Goal: Complete application form: Complete application form

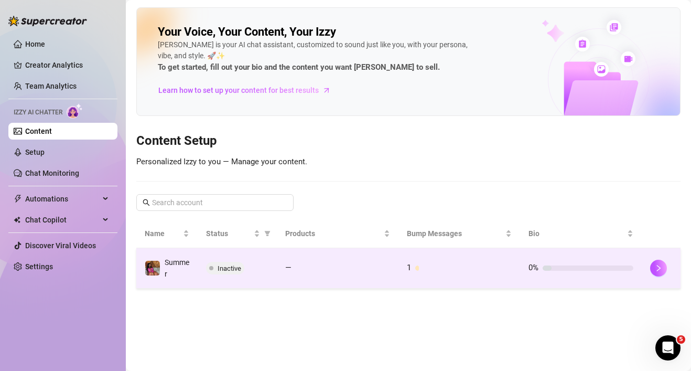
click at [236, 266] on span "Inactive" at bounding box center [230, 268] width 24 height 8
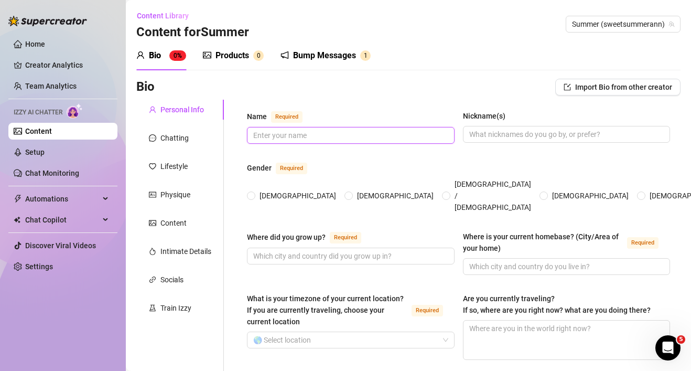
click at [303, 131] on input "Name Required" at bounding box center [349, 135] width 193 height 12
type input "[PERSON_NAME]"
click at [516, 134] on input "Nickname(s)" at bounding box center [565, 134] width 193 height 12
type input "S"
type input "Sweet"
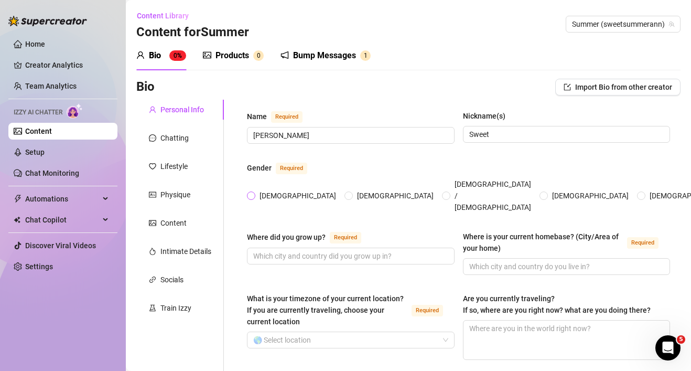
click at [255, 190] on span "[DEMOGRAPHIC_DATA]" at bounding box center [297, 196] width 85 height 12
click at [254, 193] on input "[DEMOGRAPHIC_DATA]" at bounding box center [251, 196] width 4 height 7
radio input "true"
click at [267, 248] on div "Where did you grow up? Required" at bounding box center [351, 253] width 208 height 44
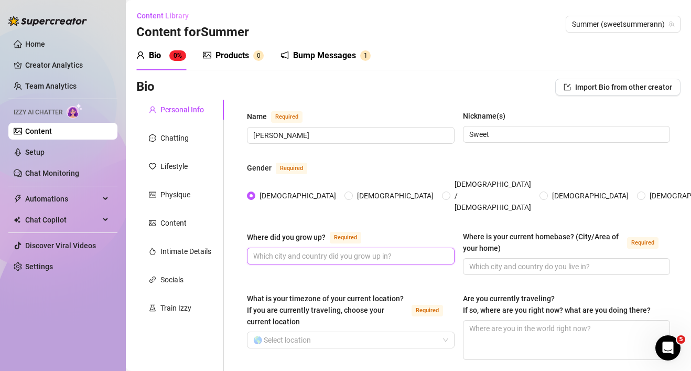
click at [267, 250] on input "Where did you grow up? Required" at bounding box center [349, 256] width 193 height 12
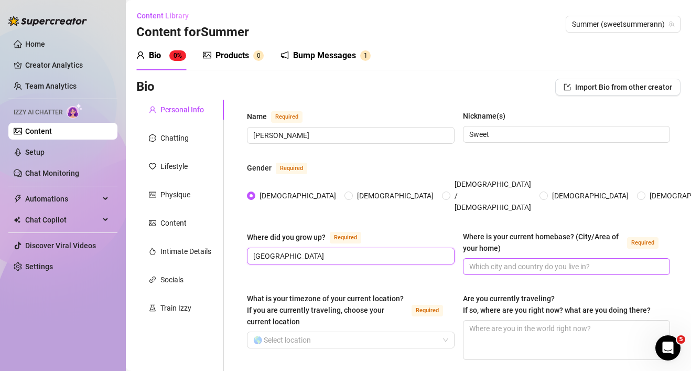
type input "[GEOGRAPHIC_DATA]"
click at [519, 260] on input "Where is your current homebase? (City/Area of your home) Required" at bounding box center [565, 266] width 193 height 12
type input "[GEOGRAPHIC_DATA]"
drag, startPoint x: 301, startPoint y: 237, endPoint x: 232, endPoint y: 233, distance: 69.3
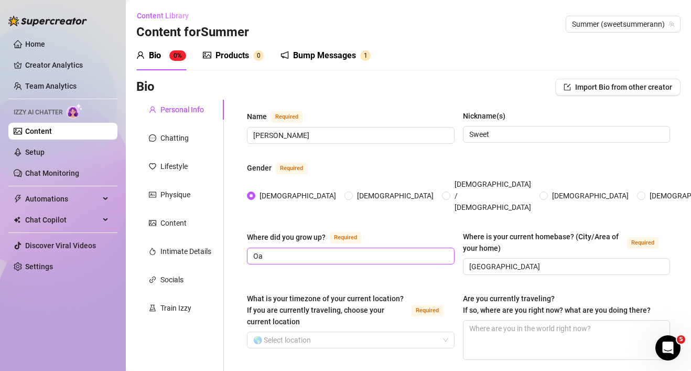
type input "O"
type input "t"
type input "Oak Cliff"
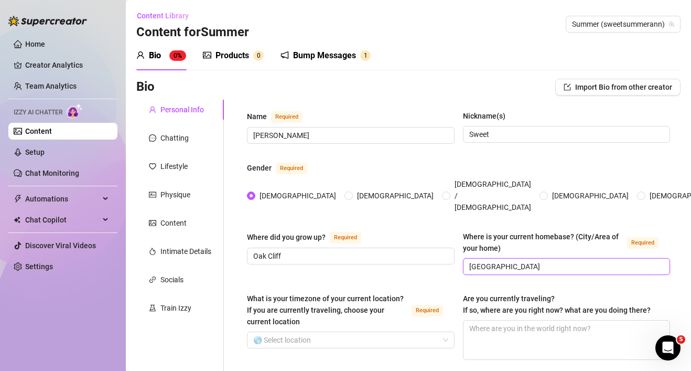
click at [519, 260] on input "[GEOGRAPHIC_DATA]" at bounding box center [565, 266] width 193 height 12
type input "[GEOGRAPHIC_DATA], [US_STATE]"
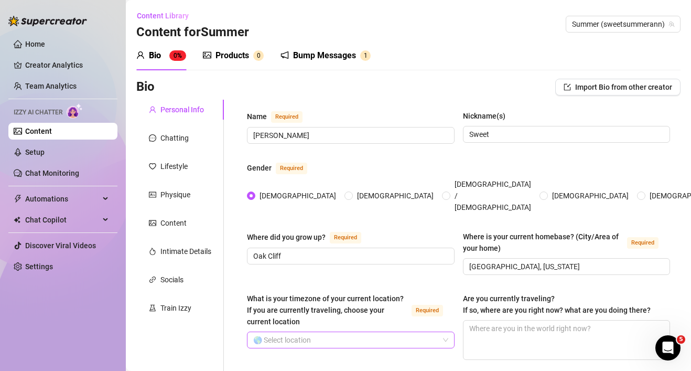
click at [328, 332] on input "What is your timezone of your current location? If you are currently traveling,…" at bounding box center [346, 340] width 186 height 16
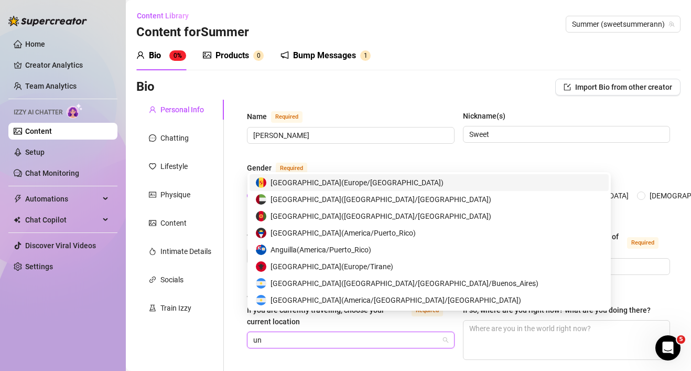
type input "uni"
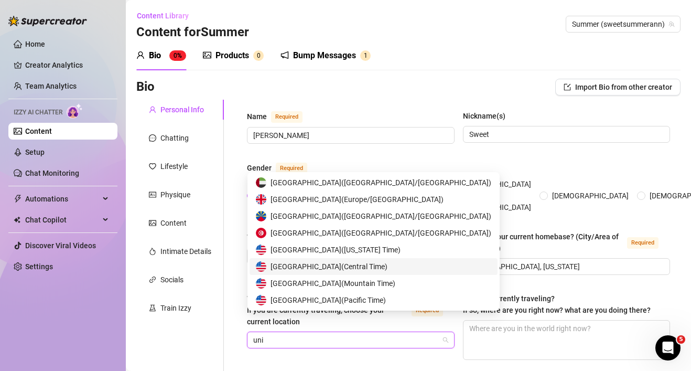
click at [361, 266] on span "[GEOGRAPHIC_DATA] ( Central Time )" at bounding box center [328, 266] width 117 height 12
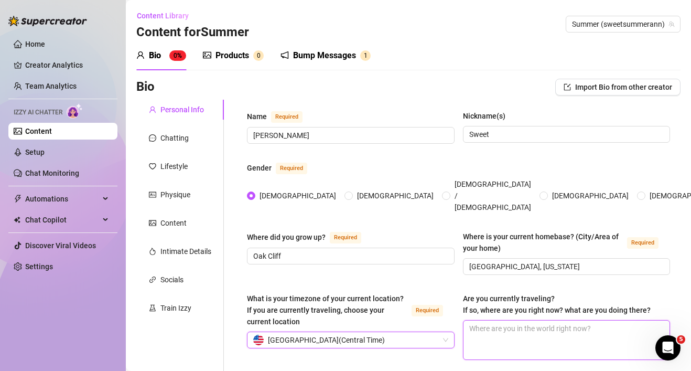
click at [515, 320] on textarea "Are you currently traveling? If so, where are you right now? what are you doing…" at bounding box center [566, 339] width 207 height 39
type textarea "I"
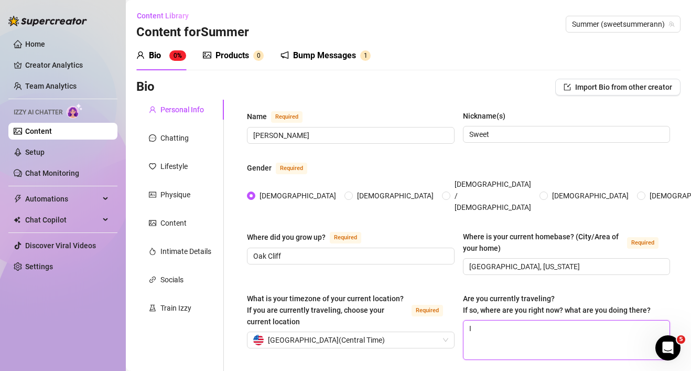
type textarea "I'"
type textarea "I'm"
type textarea "I'm h"
type textarea "I'm hr"
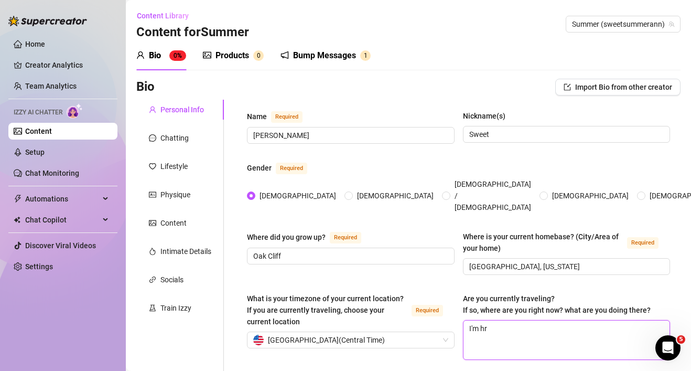
type textarea "I'm h"
type textarea "I'm he"
type textarea "I'm hea"
type textarea "I'm head"
type textarea "I'm heade"
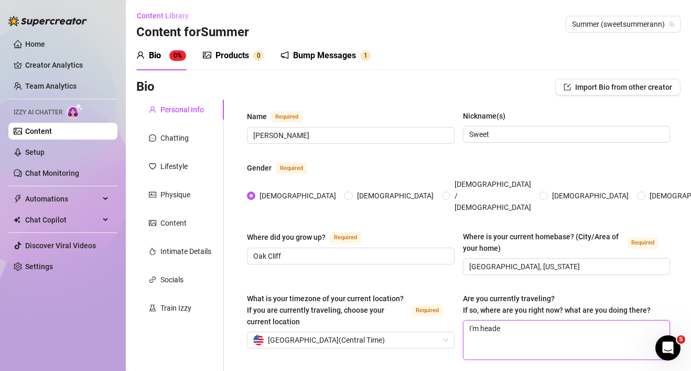
type textarea "I'm headed"
type textarea "I'm headed t"
type textarea "I'm headed to"
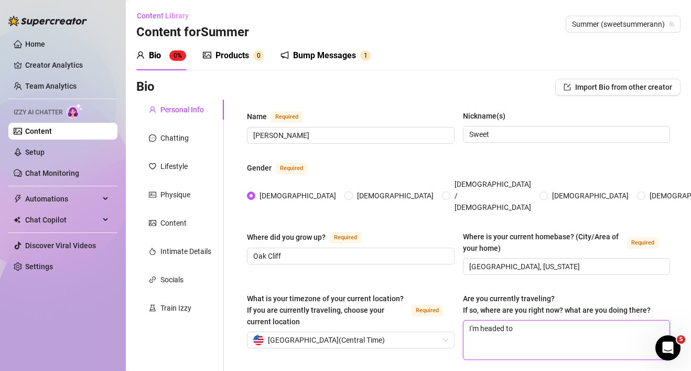
type textarea "I'm headed to O"
type textarea "I'm headed to [GEOGRAPHIC_DATA]"
type textarea "I'm headed to [US_STATE]"
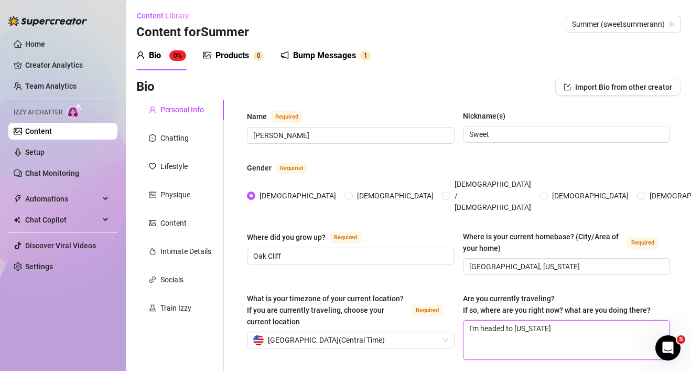
type textarea "I'm headed to [US_STATE] i"
type textarea "I'm headed to [US_STATE] i S"
type textarea "I'm headed to [US_STATE] i Se"
type textarea "I'm headed to [US_STATE] i Sep"
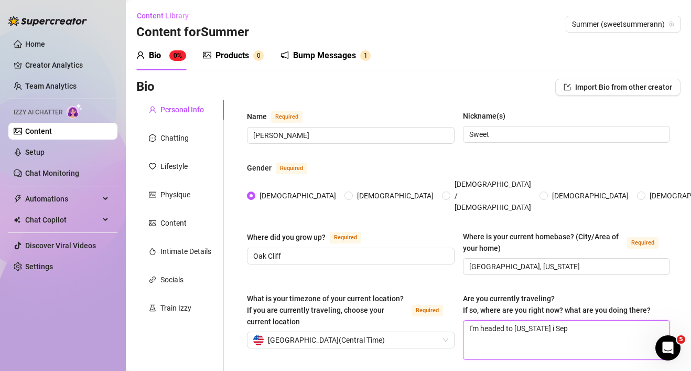
type textarea "I'm headed to [US_STATE] i Sept"
type textarea "I'm headed to [US_STATE] i [GEOGRAPHIC_DATA]"
type textarea "I'm headed to [US_STATE] i Septem"
type textarea "I'm headed to [US_STATE] i [GEOGRAPHIC_DATA]"
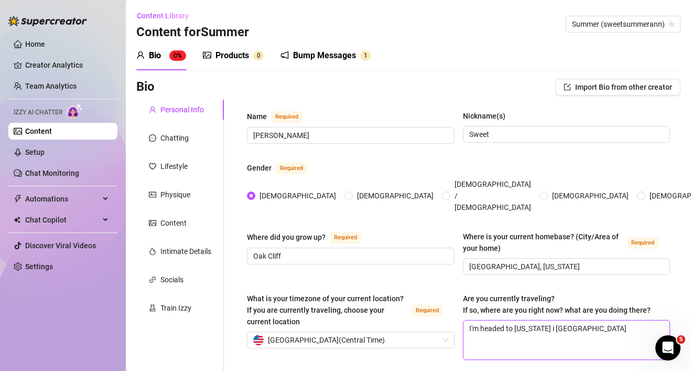
type textarea "I'm headed to [US_STATE] i September"
type textarea "I'm headed to [US_STATE] i September f"
type textarea "I'm headed to [US_STATE] i September fo"
type textarea "I'm headed to [US_STATE] i September for"
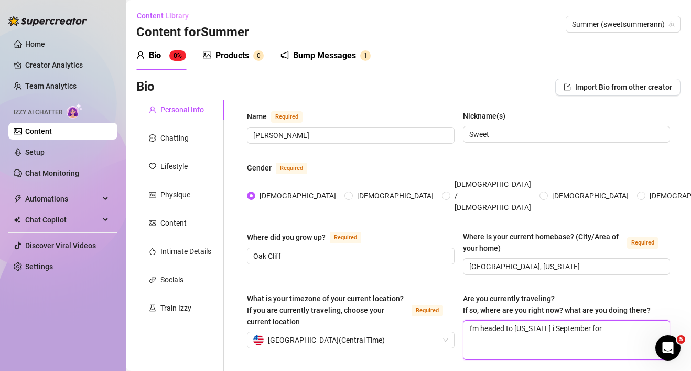
type textarea "I'm headed to [US_STATE] i September for"
type textarea "I'm headed to [US_STATE] i September for a"
type textarea "I'm headed to [US_STATE] i September for a c"
type textarea "I'm headed to [US_STATE] i September for a co"
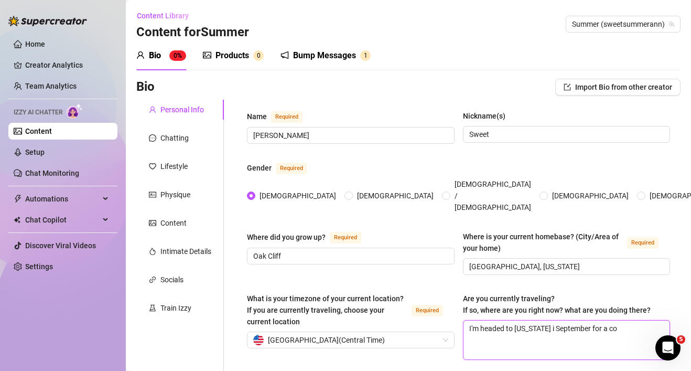
type textarea "I'm headed to [US_STATE] i September for a con"
type textarea "I'm headed to [US_STATE] i September for a conv"
type textarea "I'm headed to [US_STATE] i September for a conve"
type textarea "I'm headed to [US_STATE] i September for a convet"
type textarea "I'm headed to [US_STATE] i September for a conveti"
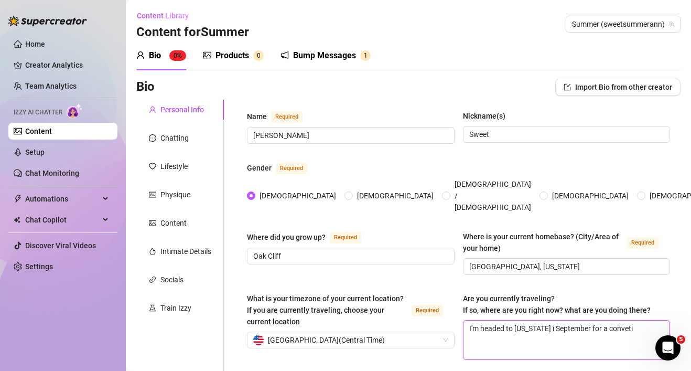
type textarea "I'm headed to [US_STATE] i September for a convetio"
type textarea "I'm headed to [US_STATE] i September for a convetion"
click at [589, 320] on textarea "I'm headed to [US_STATE] i September for a convetion" at bounding box center [566, 339] width 207 height 39
type textarea "I'm headed to [US_STATE] i September for a nconvetion"
type textarea "I'm headed to [US_STATE] i September for a neconvetion"
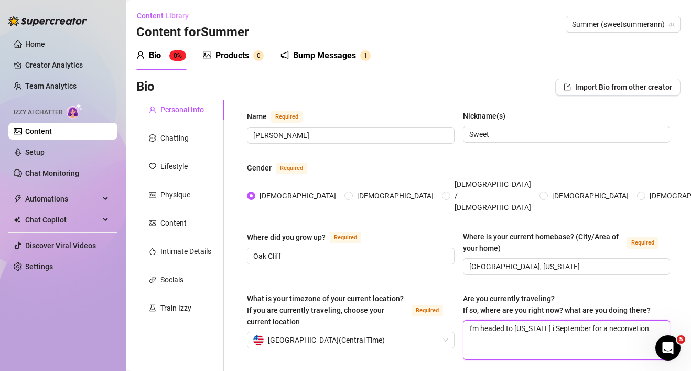
type textarea "I'm headed to [US_STATE] i September for a netconvetion"
type textarea "I'm headed to [US_STATE] i September for a netwconvetion"
type textarea "I'm headed to [US_STATE] i September for a netwoconvetion"
type textarea "I'm headed to [US_STATE] i September for a networconvetion"
type textarea "I'm headed to [US_STATE] i September for a networkconvetion"
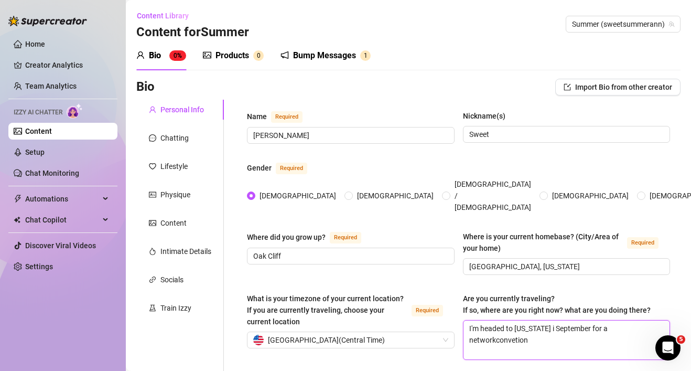
type textarea "I'm headed to [US_STATE] i September for a networkiconvetion"
type textarea "I'm headed to [US_STATE] i September for a networkinconvetion"
type textarea "I'm headed to [US_STATE] i September for a networkingconvetion"
type textarea "I'm headed to [US_STATE] i September for a networking convetion"
click at [647, 320] on textarea "I'm headed to [US_STATE] i September for a networking convetion" at bounding box center [566, 339] width 207 height 39
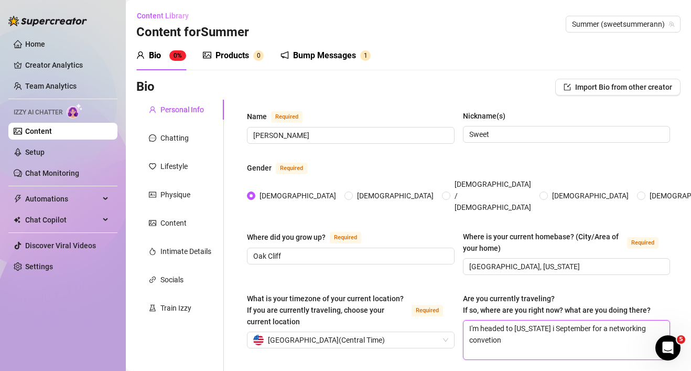
type textarea "I'm headed to [US_STATE] i September for a networking convention"
click at [665, 320] on textarea "I'm headed to [US_STATE] i September for a networking convention" at bounding box center [566, 339] width 207 height 39
type textarea "I'm headed to [US_STATE] i September for a networking convention."
click at [658, 292] on div "Are you currently traveling? If so, where are you right now? what are you doing…" at bounding box center [567, 305] width 208 height 27
click at [535, 320] on textarea "I'm headed to [US_STATE] i September for a networking convention." at bounding box center [566, 339] width 207 height 39
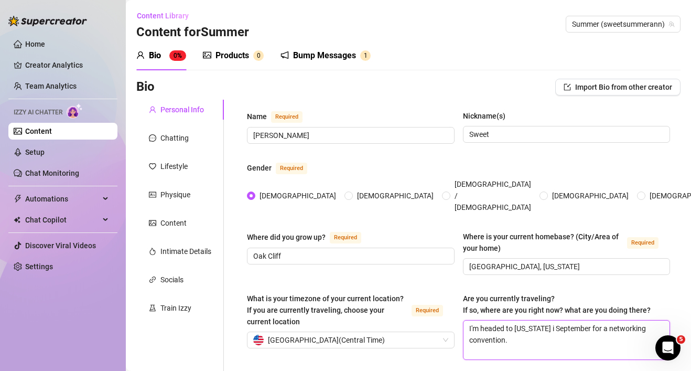
type textarea "I'm headed to [US_STATE] in September for a networking convention."
type textarea "I'm headed to [US_STATE] i September for a networking convention."
type textarea "I'm headed to [US_STATE] September for a networking convention."
type textarea "I'm headed to [US_STATE] e September for a networking convention."
type textarea "I'm headed to [US_STATE] en September for a networking convention."
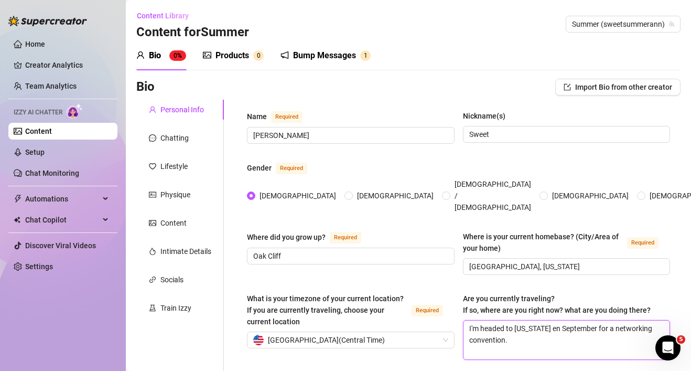
type textarea "I'm headed to [US_STATE] end September for a networking convention."
type textarea "I'm headed to [US_STATE] end o September for a networking convention."
type textarea "I'm headed to [US_STATE] end of September for a networking convention."
click at [533, 320] on textarea "I'm headed to [US_STATE] end of September for a networking convention." at bounding box center [566, 339] width 207 height 39
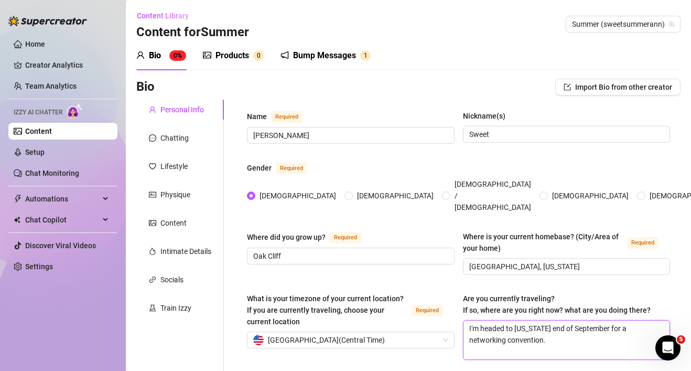
type textarea "I'm headed to [US_STATE] tend of September for a networking convention."
type textarea "I'm headed to [US_STATE] thend of September for a networking convention."
type textarea "I'm headed to [US_STATE] theend of September for a networking convention."
type textarea "I'm headed to [US_STATE] the end of September for a networking convention."
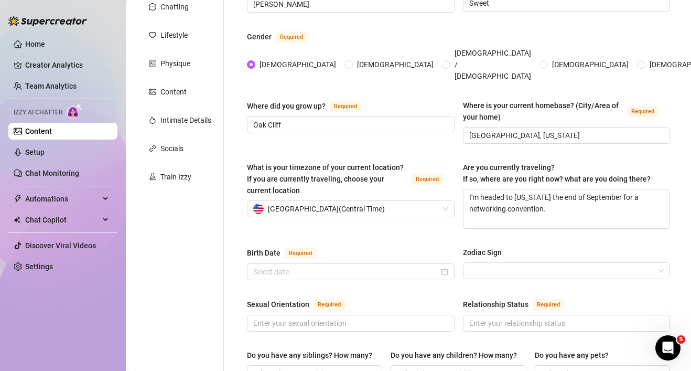
scroll to position [147, 0]
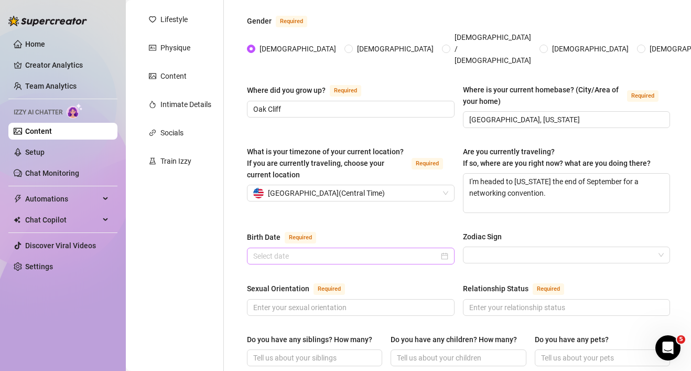
click at [406, 247] on div at bounding box center [351, 255] width 208 height 17
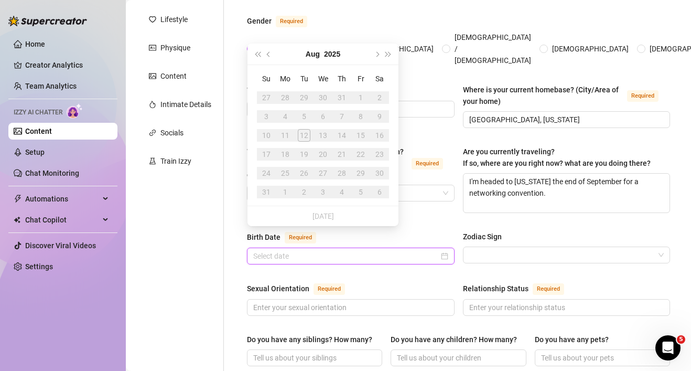
click at [405, 250] on input "Birth Date Required" at bounding box center [346, 256] width 186 height 12
click at [329, 53] on button "2025" at bounding box center [332, 54] width 16 height 21
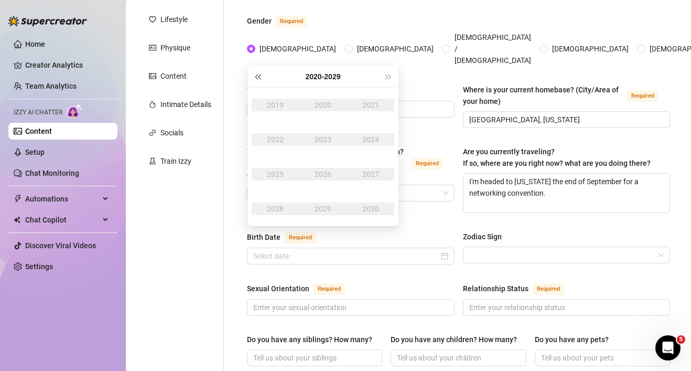
click at [260, 77] on span "Last year (Control + left)" at bounding box center [257, 76] width 5 height 5
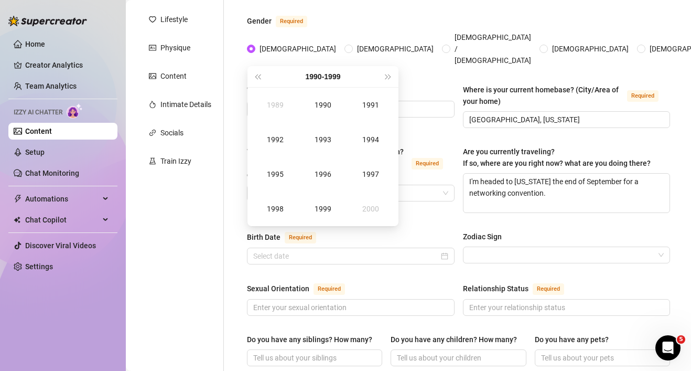
type input "[DATE]"
click at [372, 137] on div "1994" at bounding box center [370, 139] width 31 height 13
click at [367, 143] on div "Jun" at bounding box center [370, 139] width 31 height 13
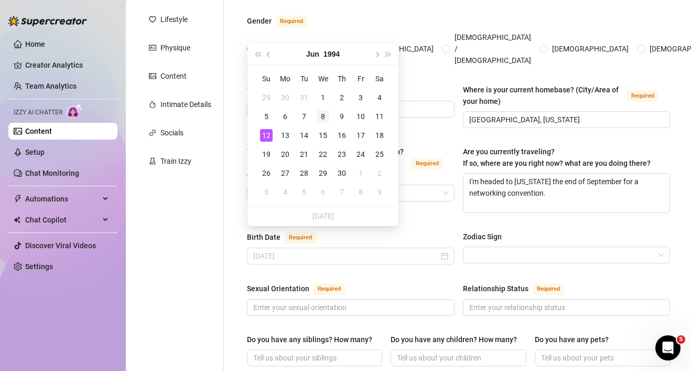
type input "[DATE]"
click at [322, 116] on div "8" at bounding box center [323, 116] width 13 height 13
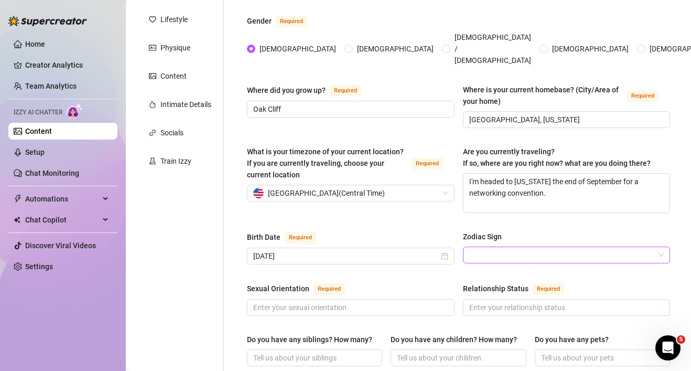
click at [534, 247] on input "Zodiac Sign" at bounding box center [562, 255] width 186 height 16
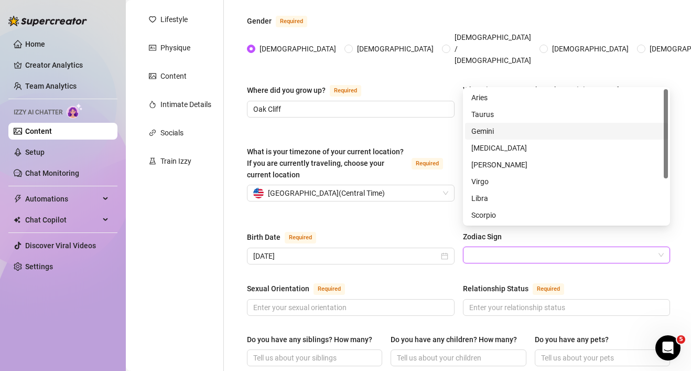
click at [512, 129] on div "Gemini" at bounding box center [566, 131] width 190 height 12
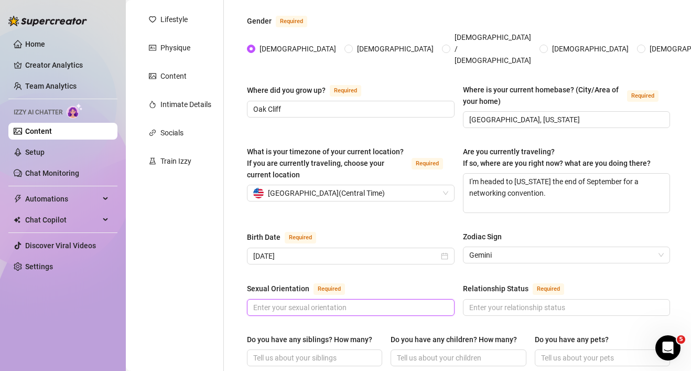
click at [385, 301] on input "Sexual Orientation Required" at bounding box center [349, 307] width 193 height 12
type input "[DEMOGRAPHIC_DATA]"
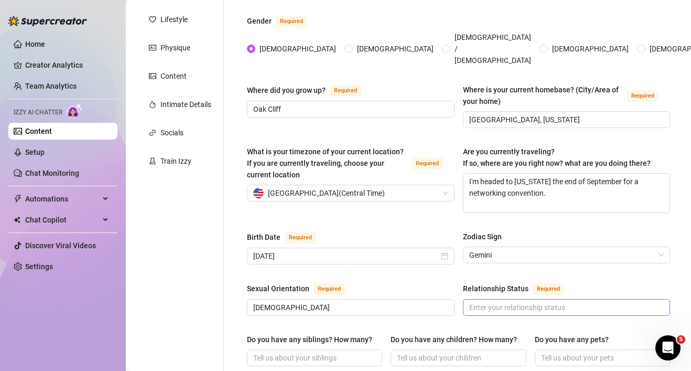
click at [602, 299] on span at bounding box center [567, 307] width 208 height 17
type input "Single"
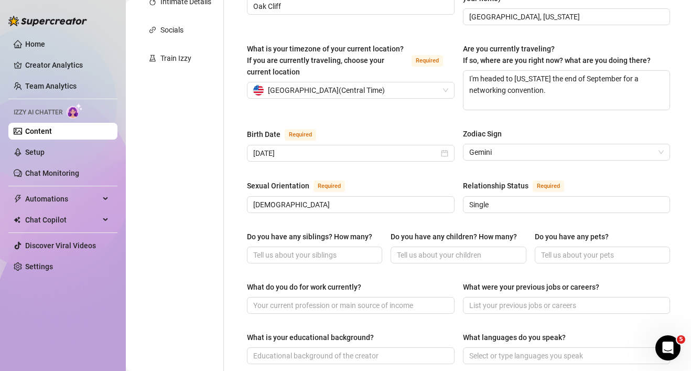
scroll to position [252, 0]
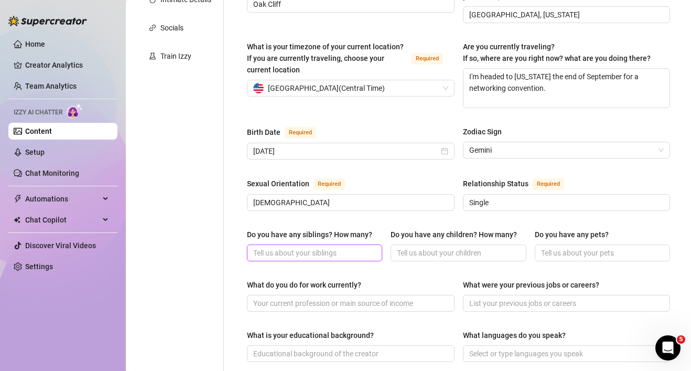
click at [342, 247] on input "Do you have any siblings? How many?" at bounding box center [313, 253] width 121 height 12
type input "7"
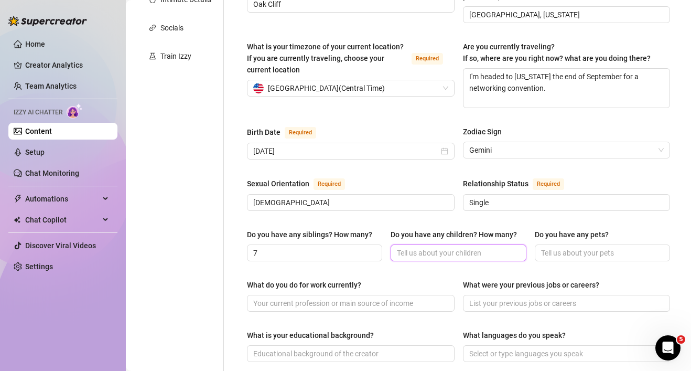
click at [481, 247] on input "Do you have any children? How many?" at bounding box center [457, 253] width 121 height 12
type input "4, 2 girls and 2 boys"
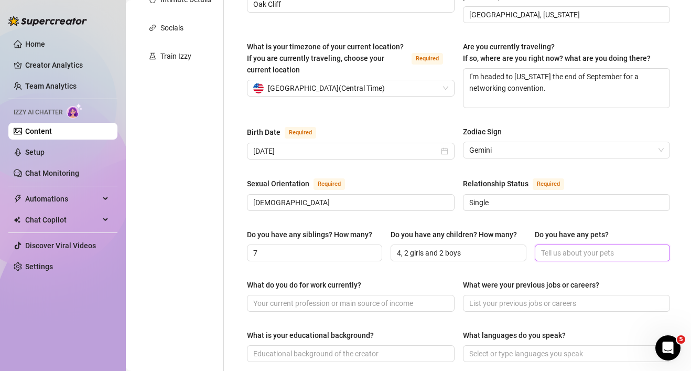
click at [562, 247] on input "Do you have any pets?" at bounding box center [601, 253] width 121 height 12
type input "n"
click at [549, 247] on input "No but i had plenty dogs growing up." at bounding box center [601, 253] width 121 height 12
type input "Not crrently, but i had plenty dogs growing up."
click at [398, 247] on input "4, 2 girls and 2 boys" at bounding box center [457, 253] width 121 height 12
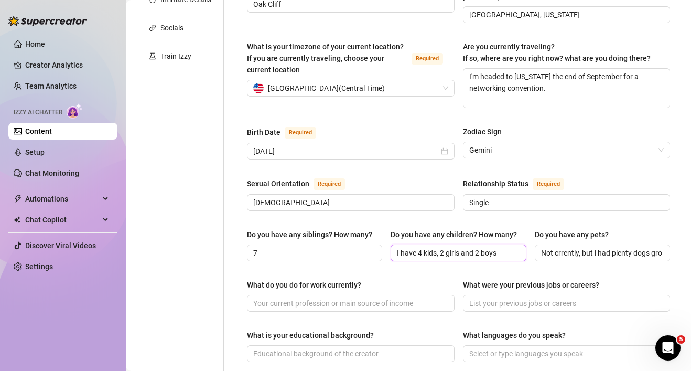
click at [500, 247] on input "I have 4 kids, 2 girls and 2 boys" at bounding box center [457, 253] width 121 height 12
type input "I have 4 kids, 2 girls and 2 boys."
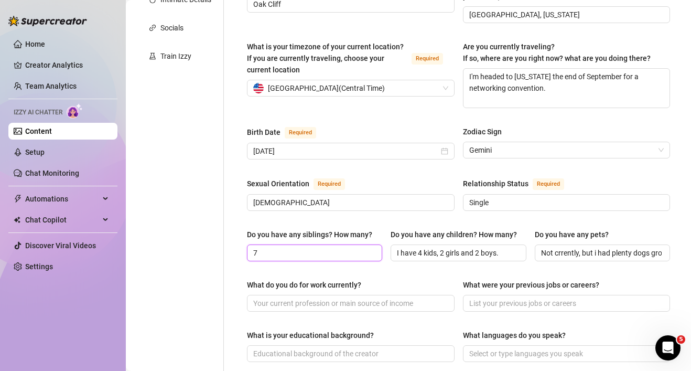
click at [256, 247] on input "7" at bounding box center [313, 253] width 121 height 12
type input "I am the youngest of 7"
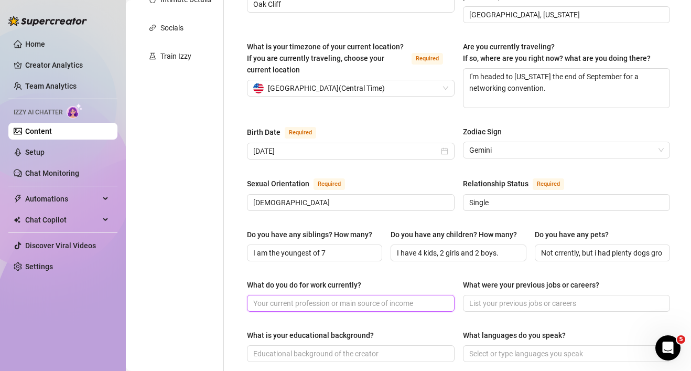
click at [391, 297] on input "What do you do for work currently?" at bounding box center [349, 303] width 193 height 12
type input "I am getting into Trading right now."
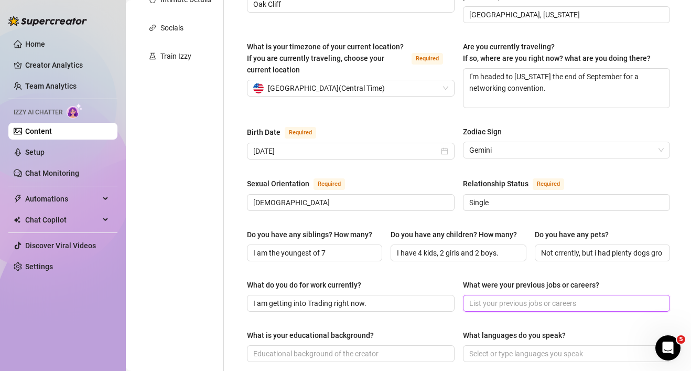
click at [524, 297] on input "What were your previous jobs or careers?" at bounding box center [565, 303] width 193 height 12
click at [666, 295] on span "Mainly Customer service, but i have worked in alot of warehouses." at bounding box center [567, 303] width 208 height 17
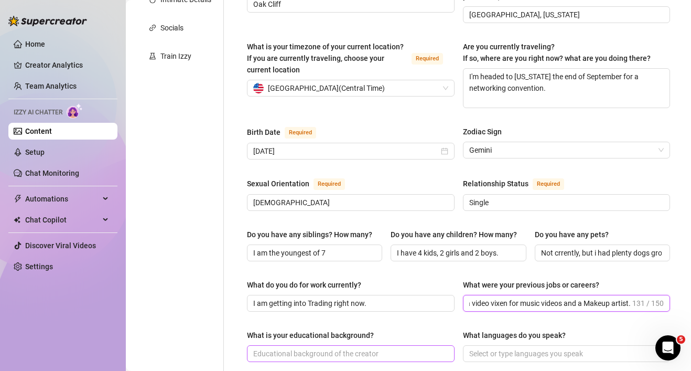
type input "Mainly Customer service, but i have worked in alot of warehouses. I used to be …"
click at [434, 345] on span at bounding box center [351, 353] width 208 height 17
click at [331, 347] on input "I graduated from a [GEOGRAPHIC_DATA]" at bounding box center [349, 353] width 193 height 12
click at [386, 347] on input "I graduated from a magnet high school" at bounding box center [349, 353] width 193 height 12
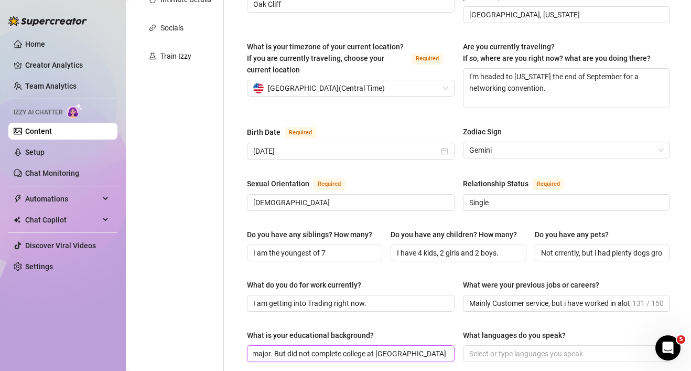
scroll to position [0, 215]
click at [388, 347] on input "I graduated from a magnet high school with a criminal justice major. But did no…" at bounding box center [349, 353] width 193 height 12
drag, startPoint x: 430, startPoint y: 333, endPoint x: 470, endPoint y: 340, distance: 40.9
click at [470, 340] on div "What is your educational background? I graduated from a magnet high school with…" at bounding box center [458, 350] width 423 height 42
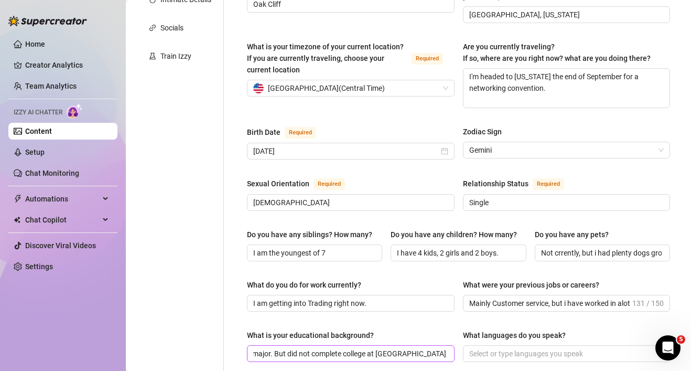
scroll to position [0, 0]
click at [447, 345] on span "I graduated from a magnet high school with a criminal justice major. But did no…" at bounding box center [351, 353] width 208 height 17
click at [394, 347] on input "I graduated from a magnet high school with a criminal justice major. But did no…" at bounding box center [349, 353] width 193 height 12
click at [548, 346] on div at bounding box center [561, 353] width 192 height 15
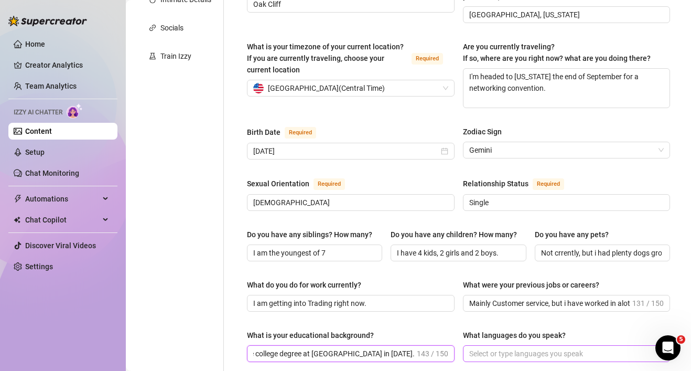
type input "I graduated from a magnet high school with a criminal justice major. But did no…"
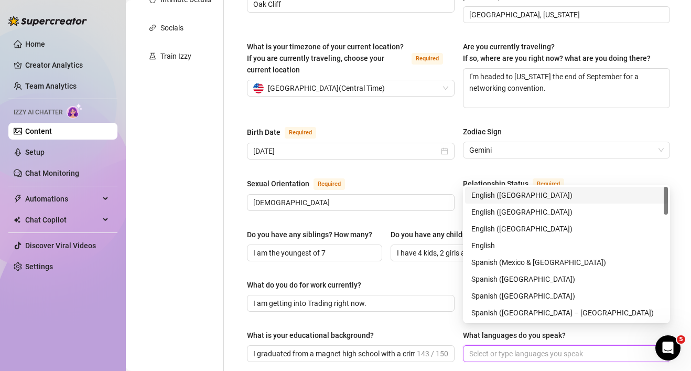
click at [570, 194] on div "English ([GEOGRAPHIC_DATA])" at bounding box center [566, 195] width 190 height 12
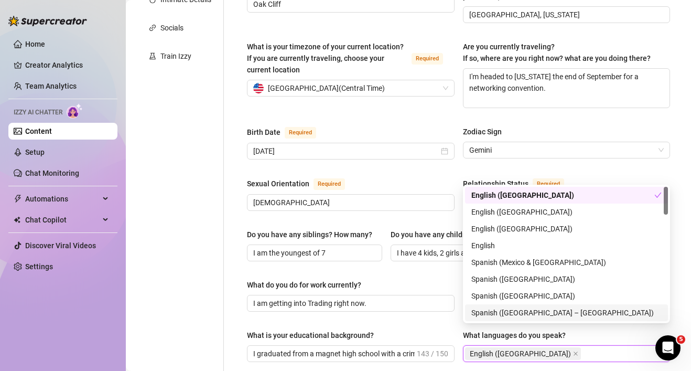
click at [455, 307] on div "Name Required [PERSON_NAME](s) Sweet Gender Required [DEMOGRAPHIC_DATA] [DEMOGR…" at bounding box center [458, 286] width 423 height 857
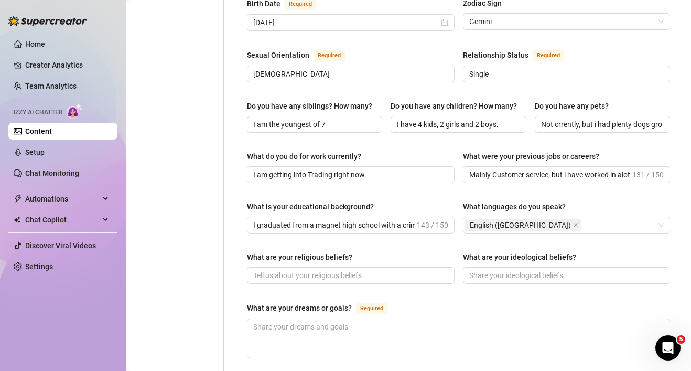
scroll to position [419, 0]
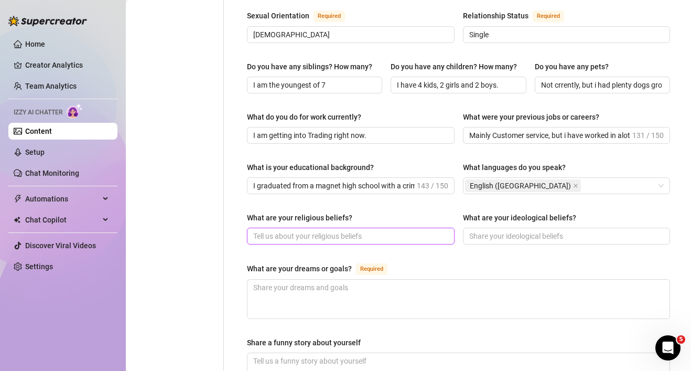
click at [377, 230] on input "What are your religious beliefs?" at bounding box center [349, 236] width 193 height 12
type input "S"
type input "b"
click at [445, 230] on input "I believe in [DEMOGRAPHIC_DATA] not [DEMOGRAPHIC_DATA]. I only attend [DEMOGRAP…" at bounding box center [349, 236] width 193 height 12
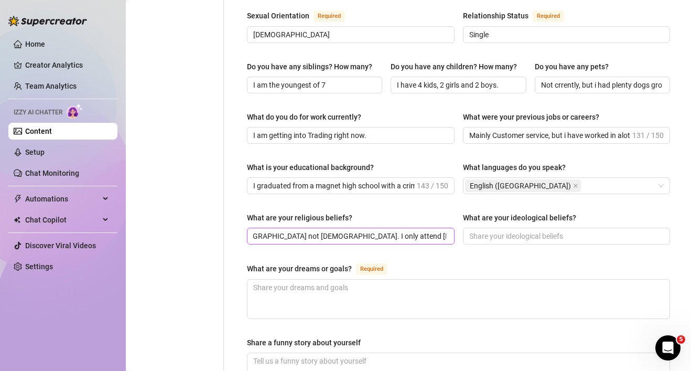
scroll to position [0, 0]
click at [447, 227] on span "I believe in [DEMOGRAPHIC_DATA] not [DEMOGRAPHIC_DATA]. I only attend [DEMOGRAP…" at bounding box center [351, 235] width 208 height 17
type input "I believe in [DEMOGRAPHIC_DATA] not [DEMOGRAPHIC_DATA]. I am [DEMOGRAPHIC_DATA]."
click at [551, 230] on input "What are your ideological beliefs?" at bounding box center [565, 236] width 193 height 12
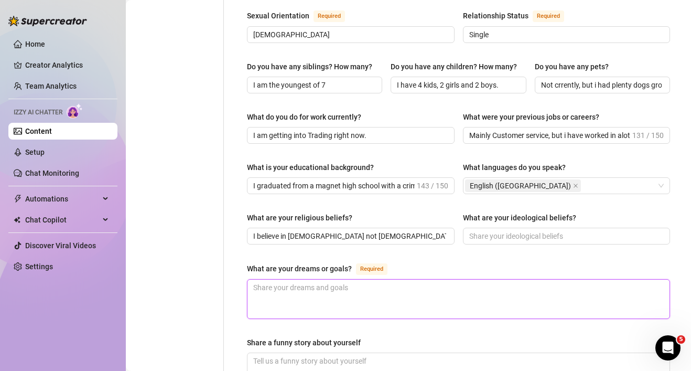
click at [355, 279] on textarea "What are your dreams or goals? Required" at bounding box center [458, 298] width 422 height 39
type textarea "T"
type textarea "To"
type textarea "To b"
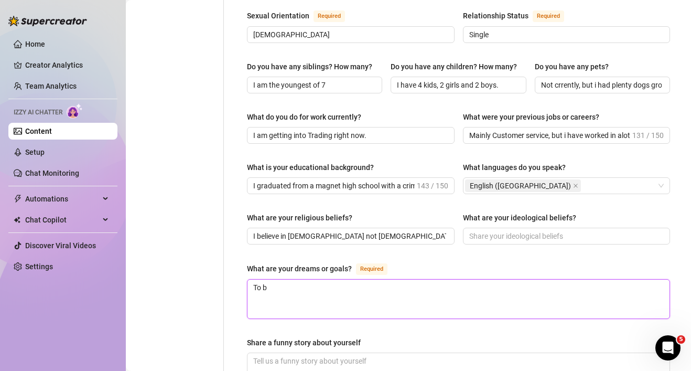
type textarea "To be"
type textarea "To bec"
type textarea "To beco"
type textarea "To becom"
type textarea "To become"
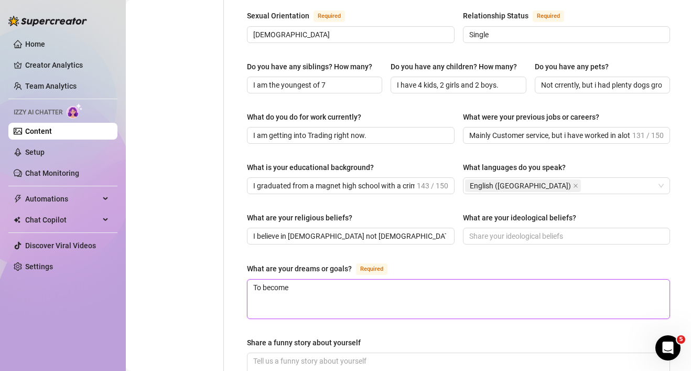
type textarea "To become"
type textarea "To become e"
drag, startPoint x: 501, startPoint y: 268, endPoint x: 341, endPoint y: 269, distance: 159.3
click at [341, 279] on textarea "To become live a slow life. Not [PERSON_NAME] or late or full of anxiousness." at bounding box center [458, 298] width 422 height 39
click at [328, 279] on textarea "To become live a slow life." at bounding box center [458, 298] width 422 height 39
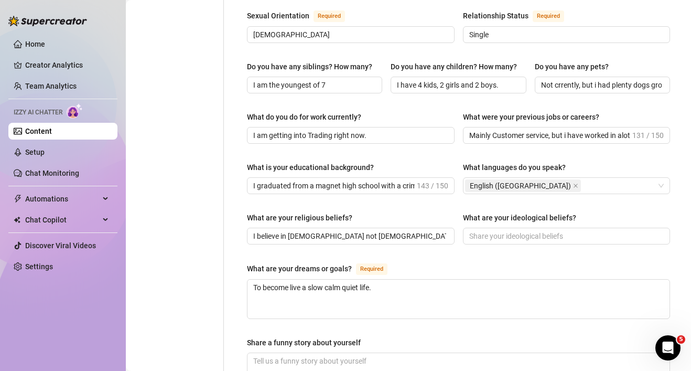
click at [339, 312] on div "Name Required [PERSON_NAME](s) Sweet Gender Required [DEMOGRAPHIC_DATA] [DEMOGR…" at bounding box center [458, 119] width 423 height 857
click at [626, 24] on div "Sexual Orientation Required [DEMOGRAPHIC_DATA] Relationship Status Required Sin…" at bounding box center [458, 30] width 423 height 43
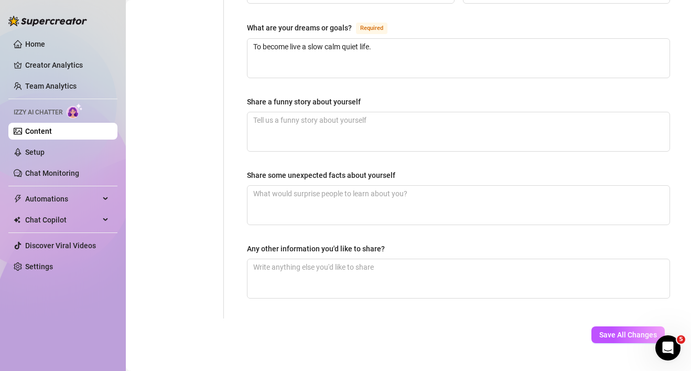
scroll to position [661, 0]
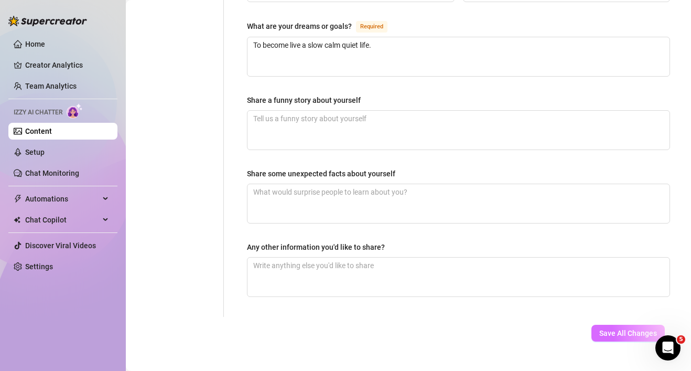
click at [614, 329] on span "Save All Changes" at bounding box center [628, 333] width 58 height 8
